Goal: Transaction & Acquisition: Purchase product/service

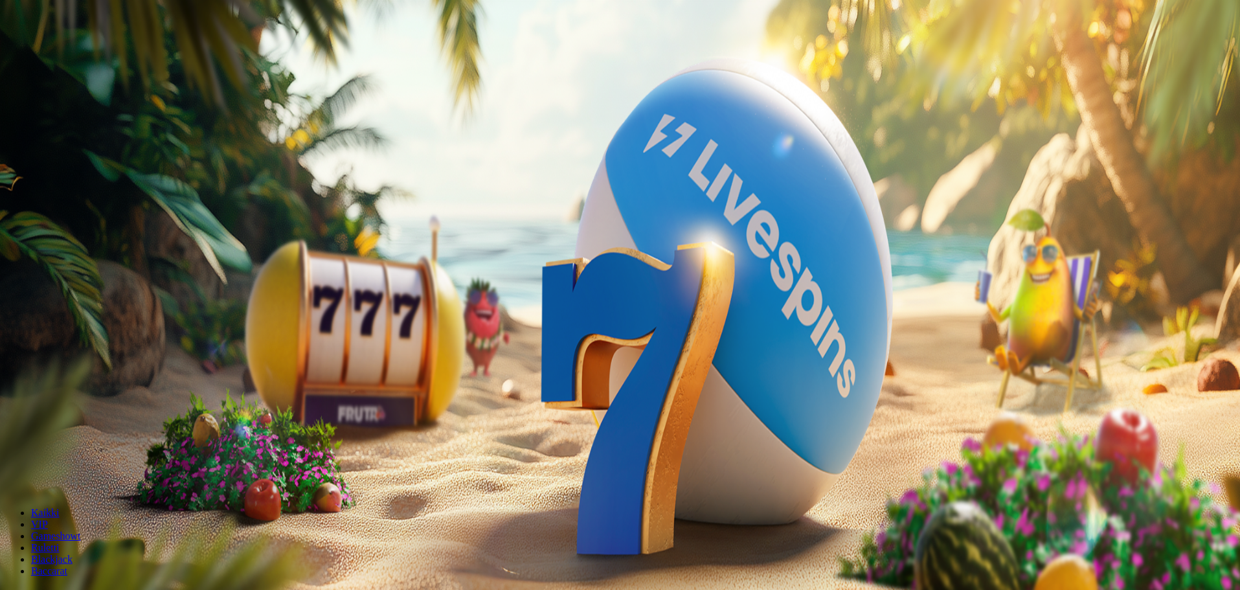
click at [69, 54] on button "Talletus 0.00 €" at bounding box center [36, 47] width 63 height 14
drag, startPoint x: 211, startPoint y: 138, endPoint x: 126, endPoint y: 133, distance: 85.6
click at [126, 133] on div "Talletus 0.00 € Kirjaudu Kasino Live Kasino Tarjoukset 14:55 Aloita pelaaminen …" at bounding box center [621, 173] width 1233 height 337
type input "**"
click at [93, 329] on button "TALLETA JA PELAA" at bounding box center [49, 336] width 88 height 14
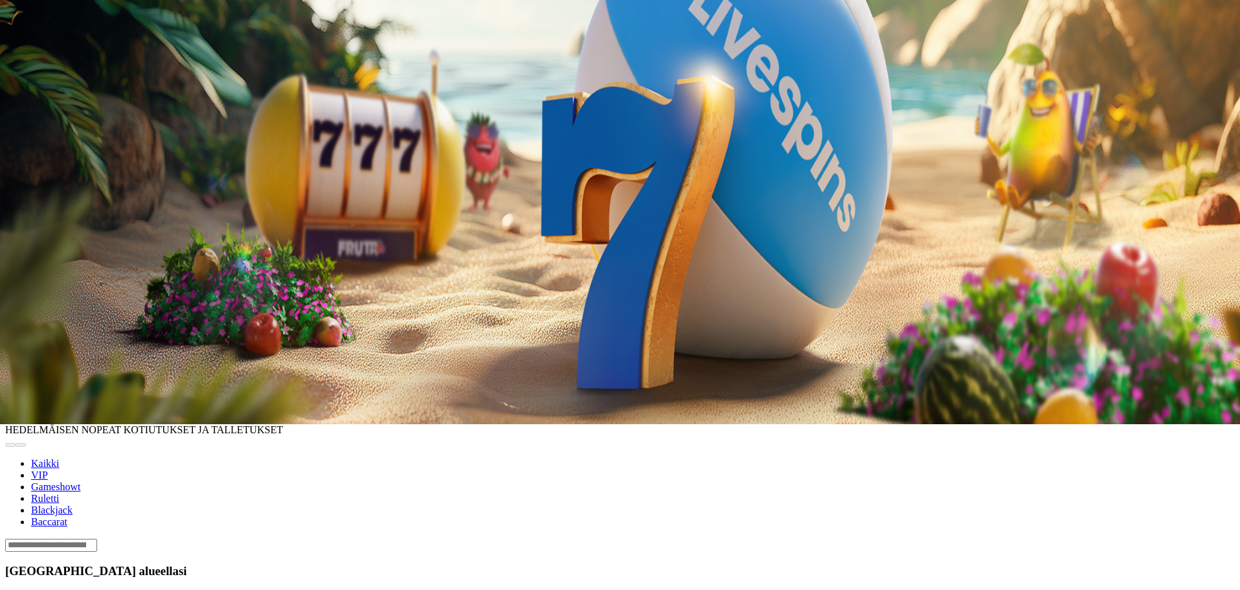
scroll to position [194, 0]
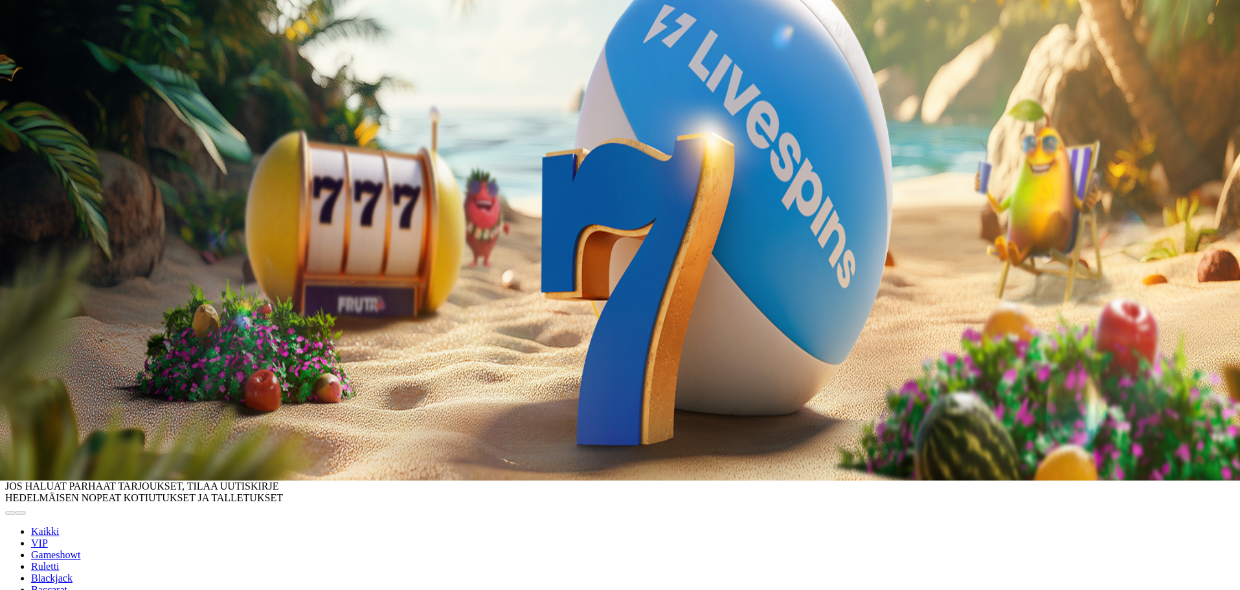
scroll to position [130, 0]
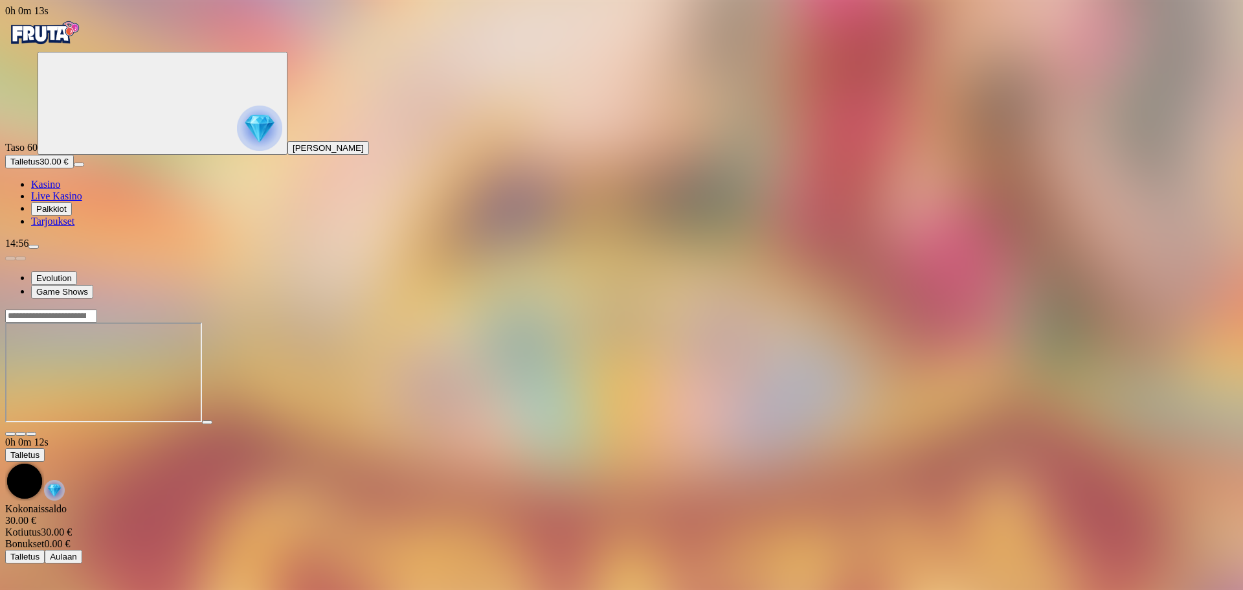
click at [1193, 309] on div at bounding box center [621, 373] width 1233 height 128
click at [708, 538] on main "0h 0m 42s Talletus Kokonaissaldo 30.00 € Kotiutus 30.00 € Bonukset 0.00 € Talle…" at bounding box center [621, 436] width 1233 height 255
click at [794, 539] on main "0h 0m 54s Talletus Kokonaissaldo 30.00 € Kotiutus 30.00 € Bonukset 0.00 € Talle…" at bounding box center [621, 436] width 1233 height 255
click at [74, 120] on circle "Primary" at bounding box center [140, 102] width 132 height 132
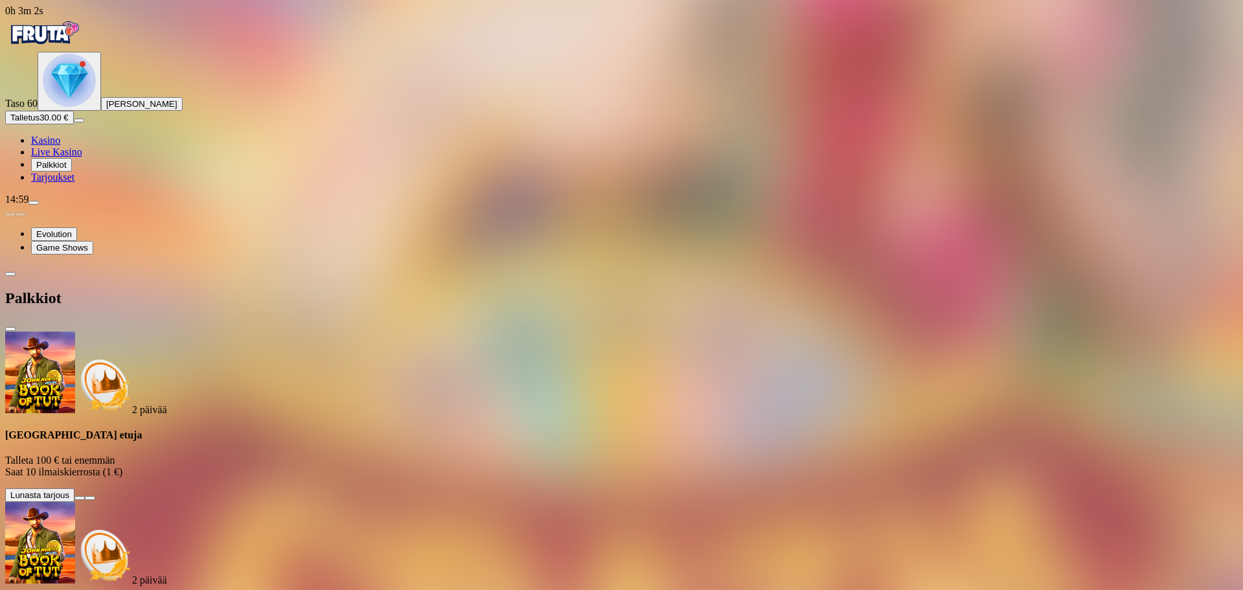
scroll to position [6, 0]
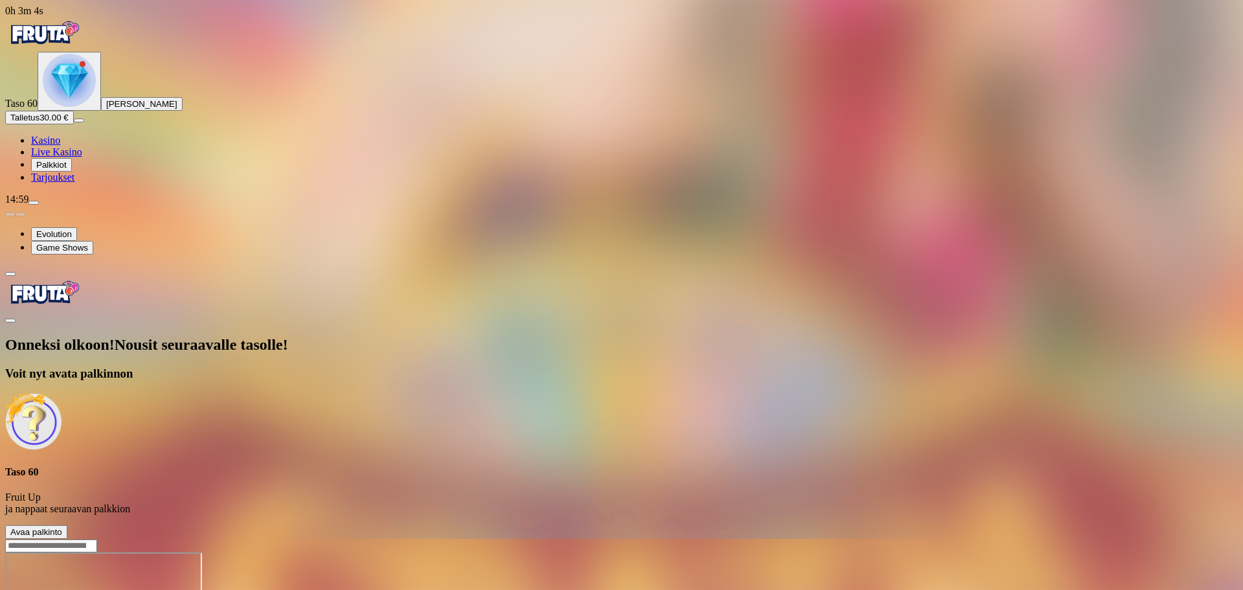
click at [67, 525] on button "Avaa palkinto" at bounding box center [36, 532] width 62 height 14
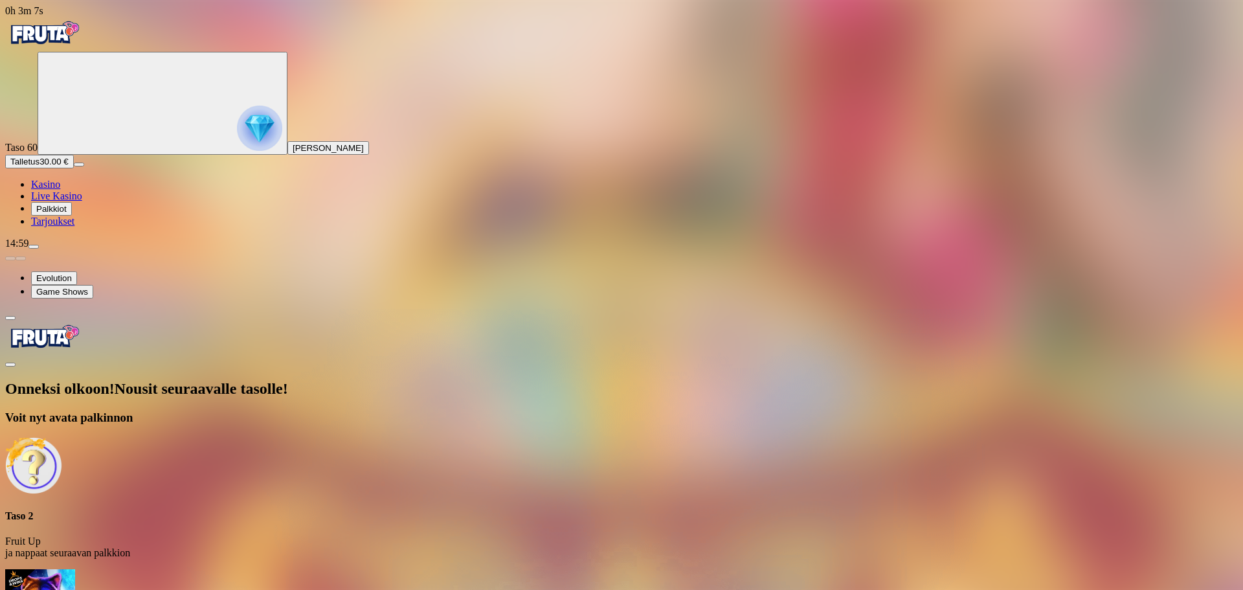
click at [270, 380] on div "Onneksi olkoon! Nousit seuraavalle tasolle! Voit nyt avata palkinnon Taso 2 Fru…" at bounding box center [621, 561] width 1233 height 362
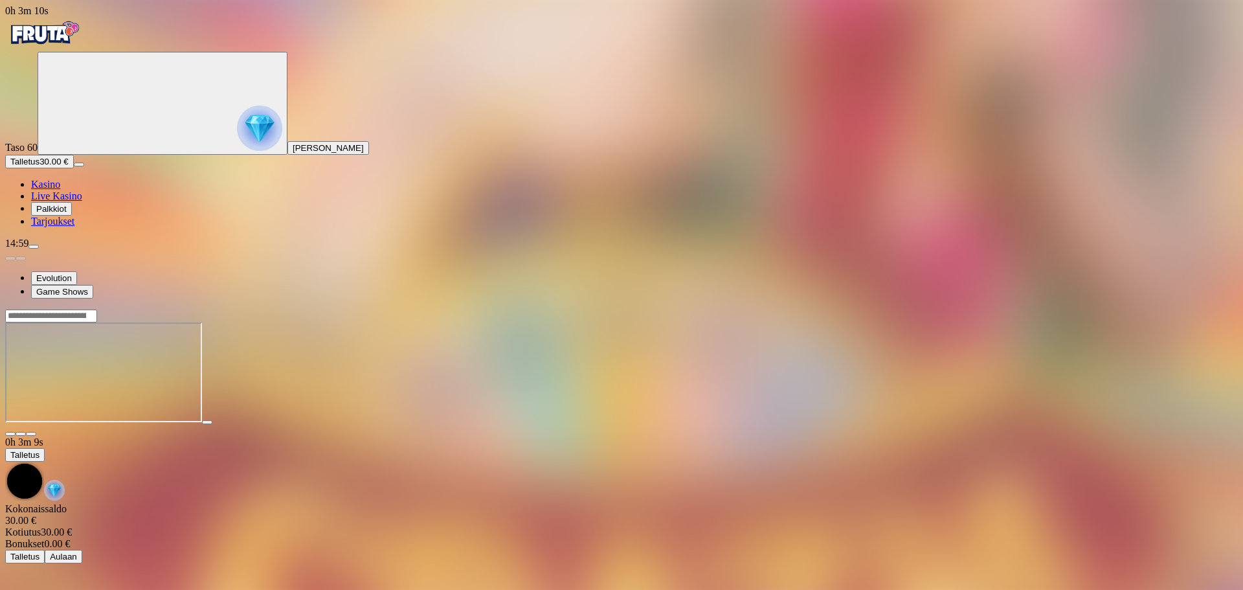
click at [94, 148] on circle "Primary" at bounding box center [140, 102] width 132 height 132
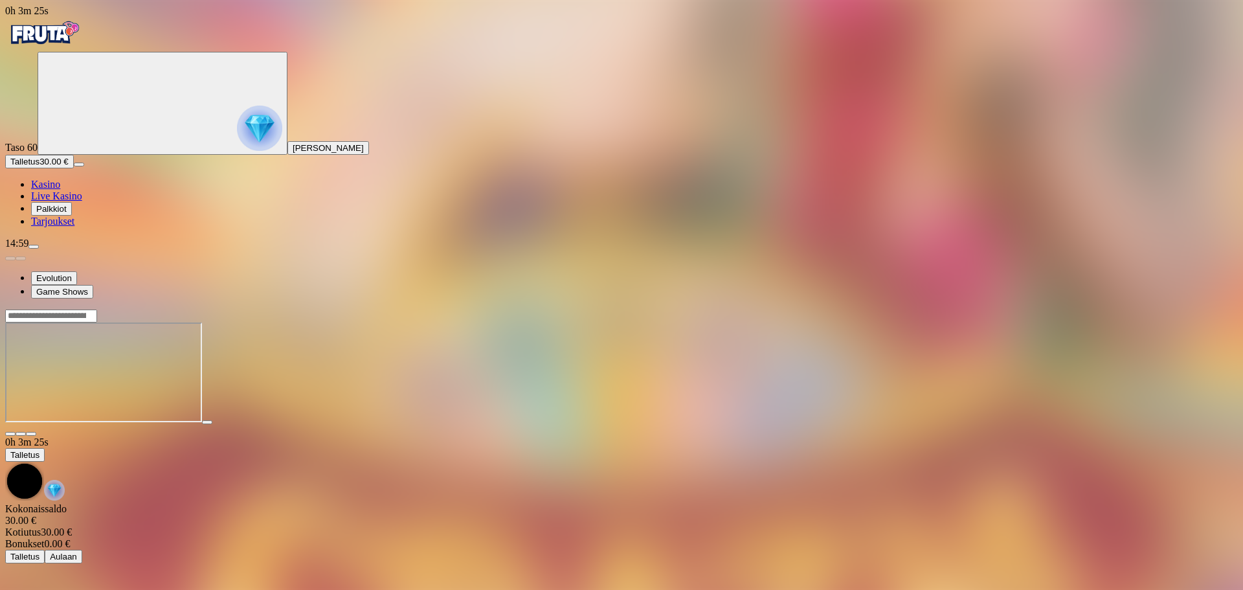
drag, startPoint x: 1243, startPoint y: 223, endPoint x: 1207, endPoint y: 202, distance: 41.5
click at [1238, 309] on main "0h 3m 25s Talletus Kokonaissaldo 30.00 € Kotiutus 30.00 € Bonukset 0.00 € Talle…" at bounding box center [621, 436] width 1233 height 255
drag, startPoint x: 201, startPoint y: 109, endPoint x: 220, endPoint y: 173, distance: 66.0
click at [211, 309] on div at bounding box center [621, 373] width 1233 height 128
click at [233, 309] on div at bounding box center [621, 373] width 1233 height 128
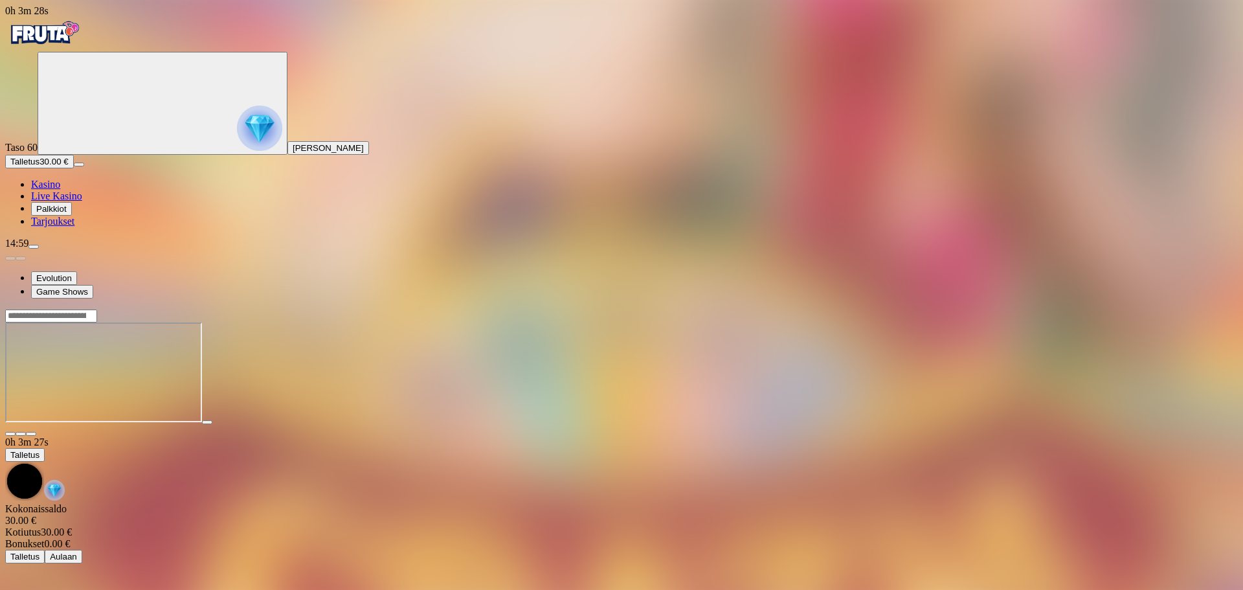
drag, startPoint x: 260, startPoint y: 228, endPoint x: 438, endPoint y: 464, distance: 295.5
click at [423, 460] on main "0h 3m 27s Talletus Kokonaissaldo 30.00 € Kotiutus 30.00 € Bonukset 0.00 € Talle…" at bounding box center [621, 436] width 1233 height 255
drag, startPoint x: 163, startPoint y: 58, endPoint x: 148, endPoint y: 25, distance: 36.2
click at [161, 309] on main "0h 3m 40s Talletus Kokonaissaldo 30.00 € Kotiutus 30.00 € Bonukset 0.00 € Talle…" at bounding box center [621, 436] width 1233 height 255
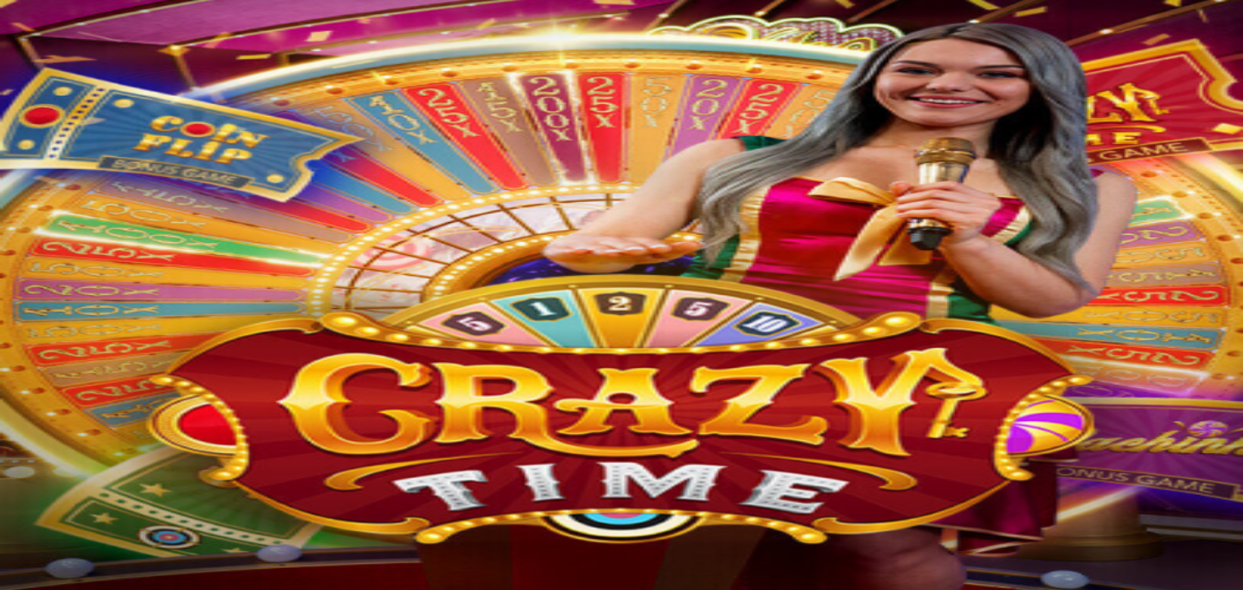
click at [1157, 309] on div at bounding box center [621, 373] width 1233 height 128
click at [1193, 309] on div at bounding box center [621, 373] width 1233 height 128
